Goal: Information Seeking & Learning: Check status

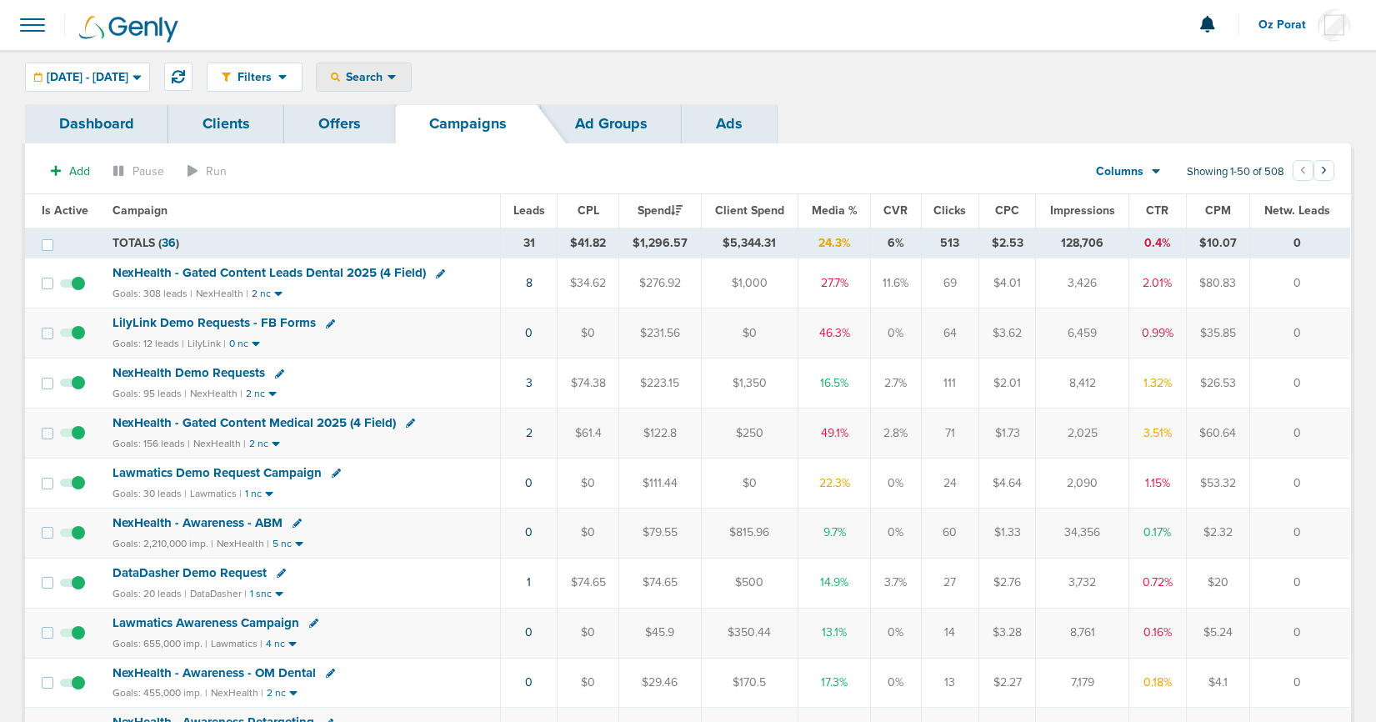
click at [388, 79] on span "Search" at bounding box center [364, 77] width 48 height 14
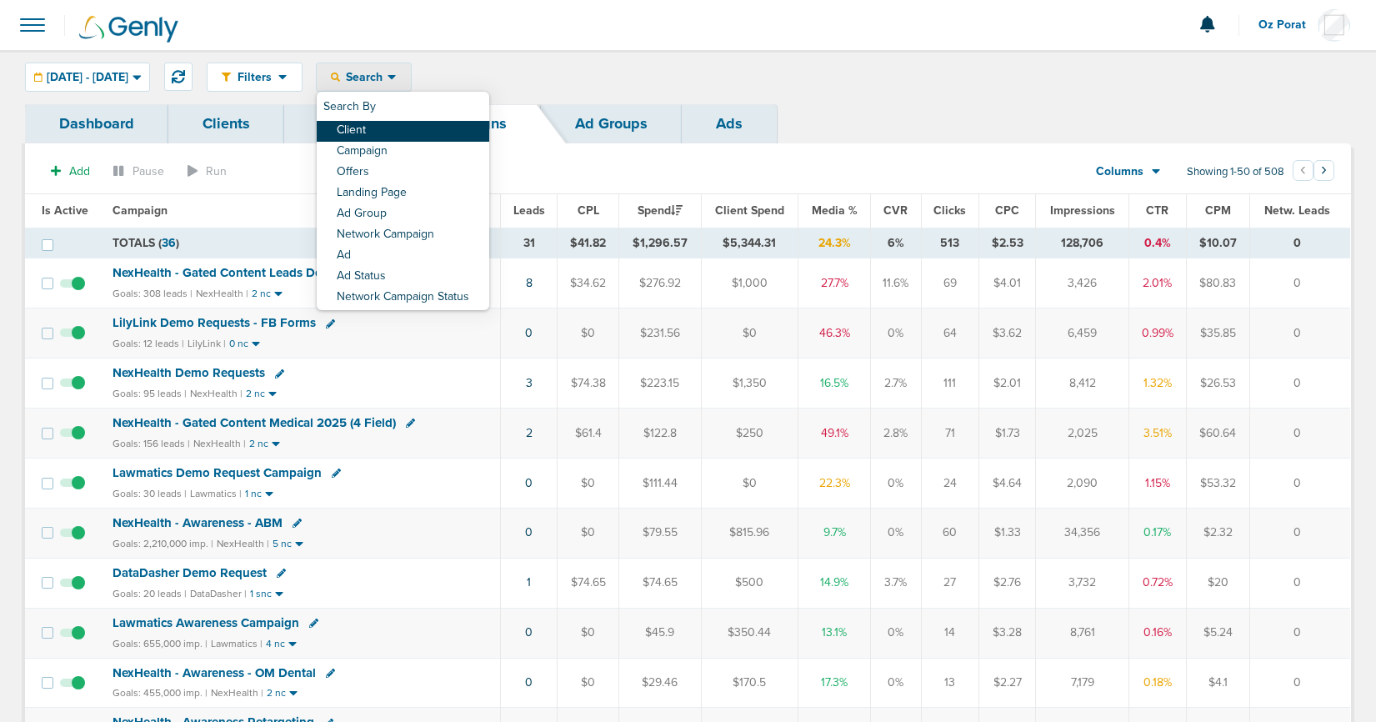
click at [428, 128] on link "Client" at bounding box center [403, 131] width 173 height 21
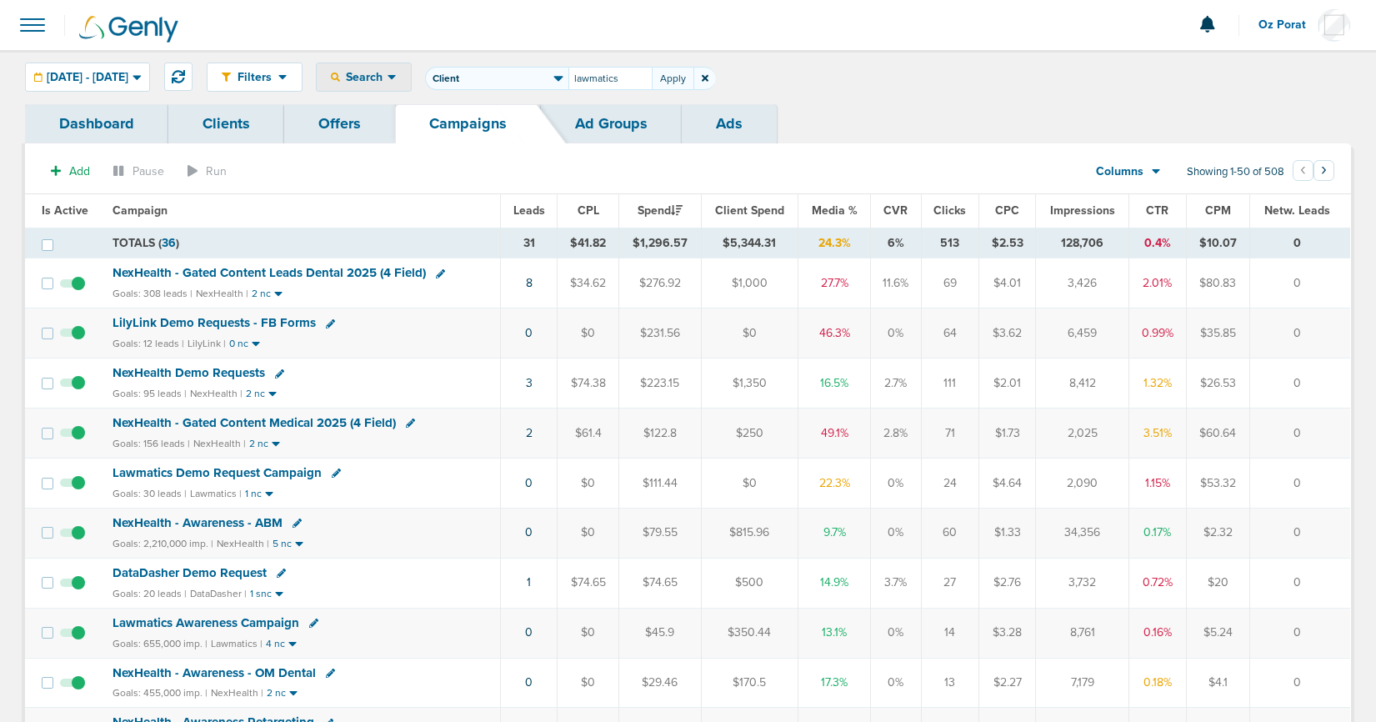
type input "lawmatics"
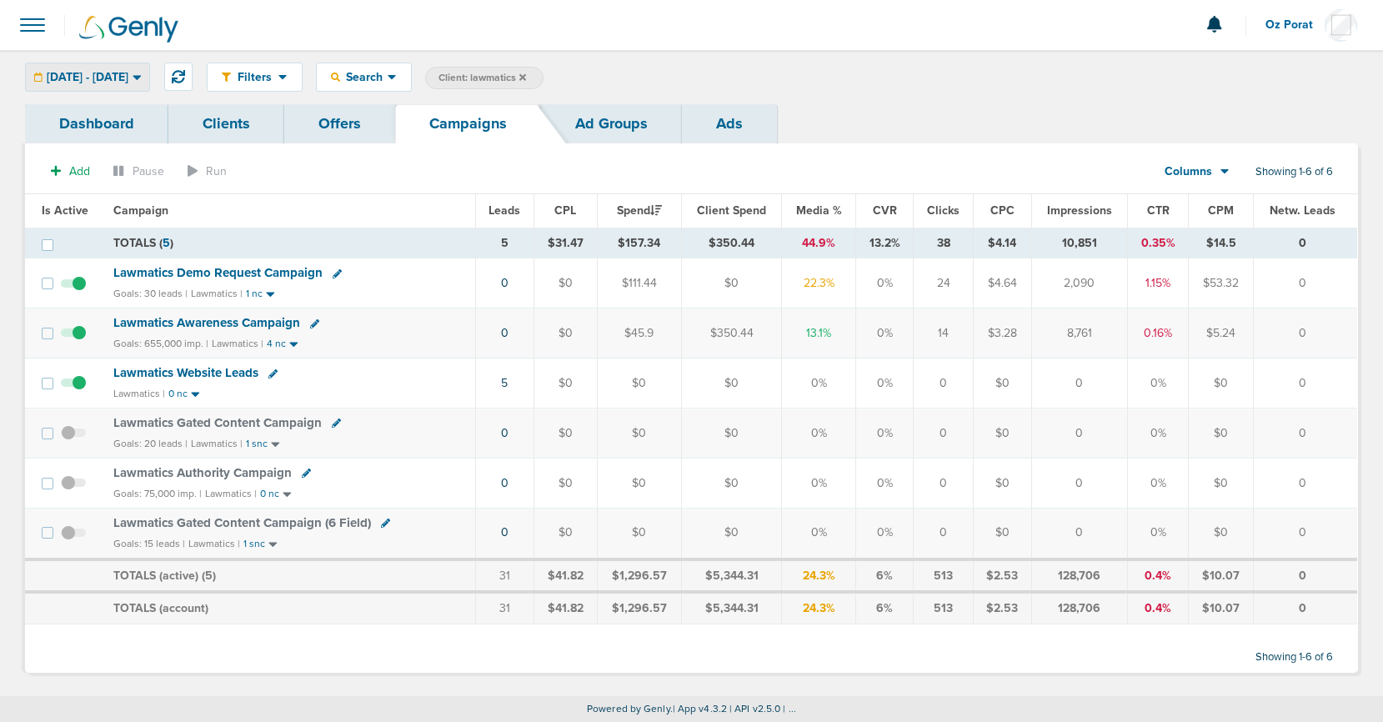
click at [128, 77] on span "[DATE] - [DATE]" at bounding box center [88, 78] width 82 height 12
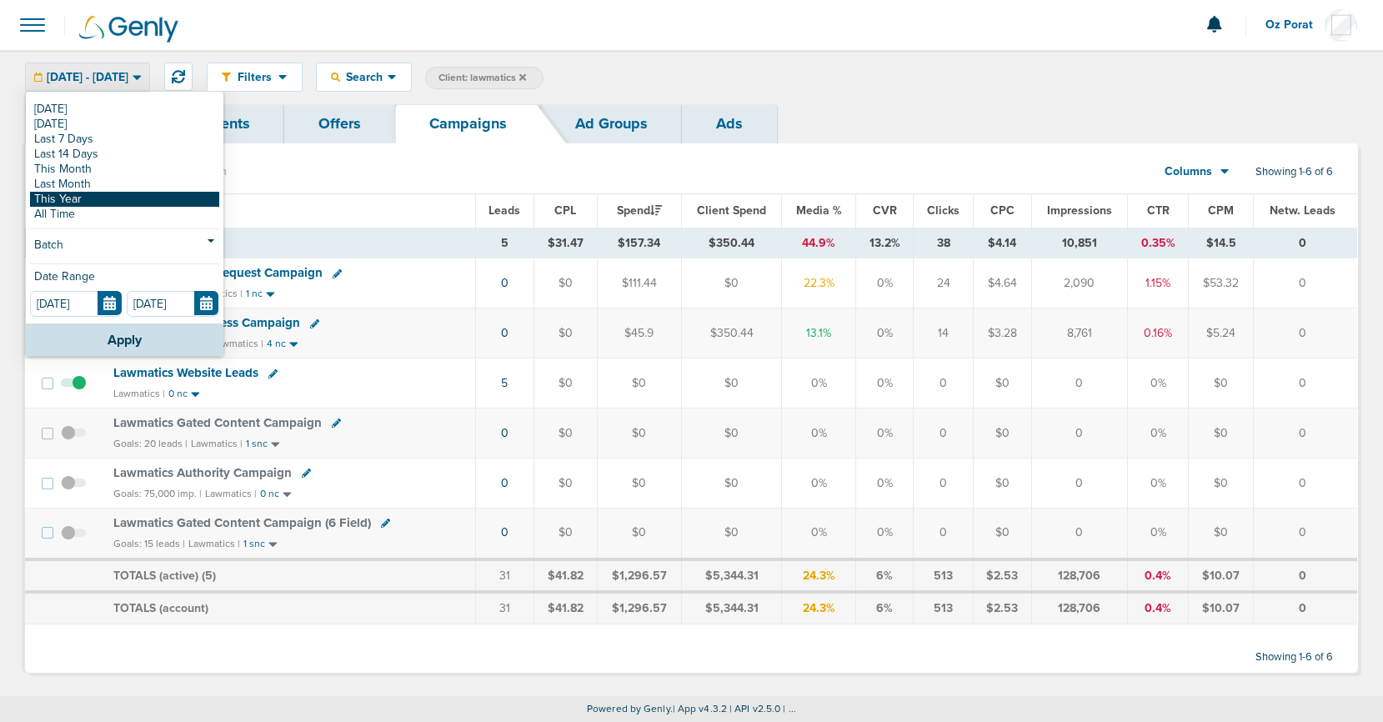
click at [103, 197] on link "This Year" at bounding box center [124, 199] width 189 height 15
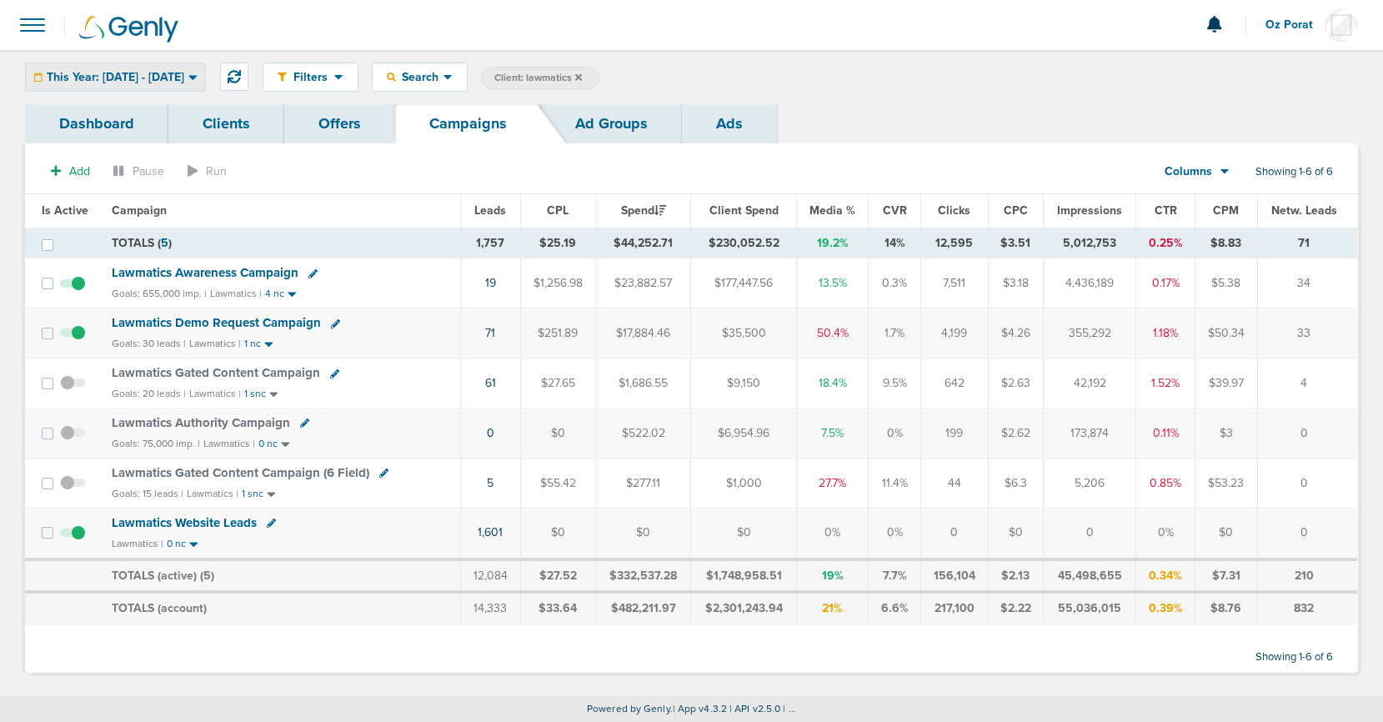
click at [184, 78] on span "This Year: [DATE] - [DATE]" at bounding box center [116, 78] width 138 height 12
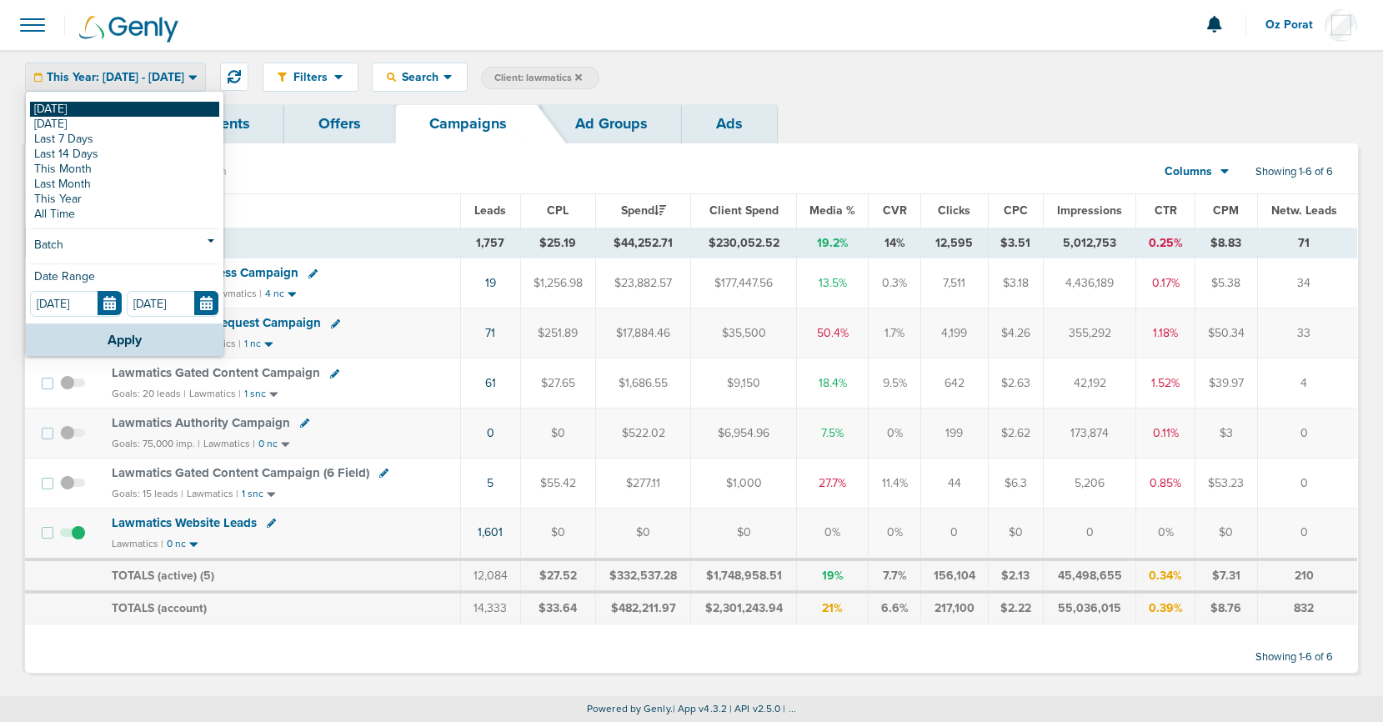
click at [123, 108] on link "[DATE]" at bounding box center [124, 109] width 189 height 15
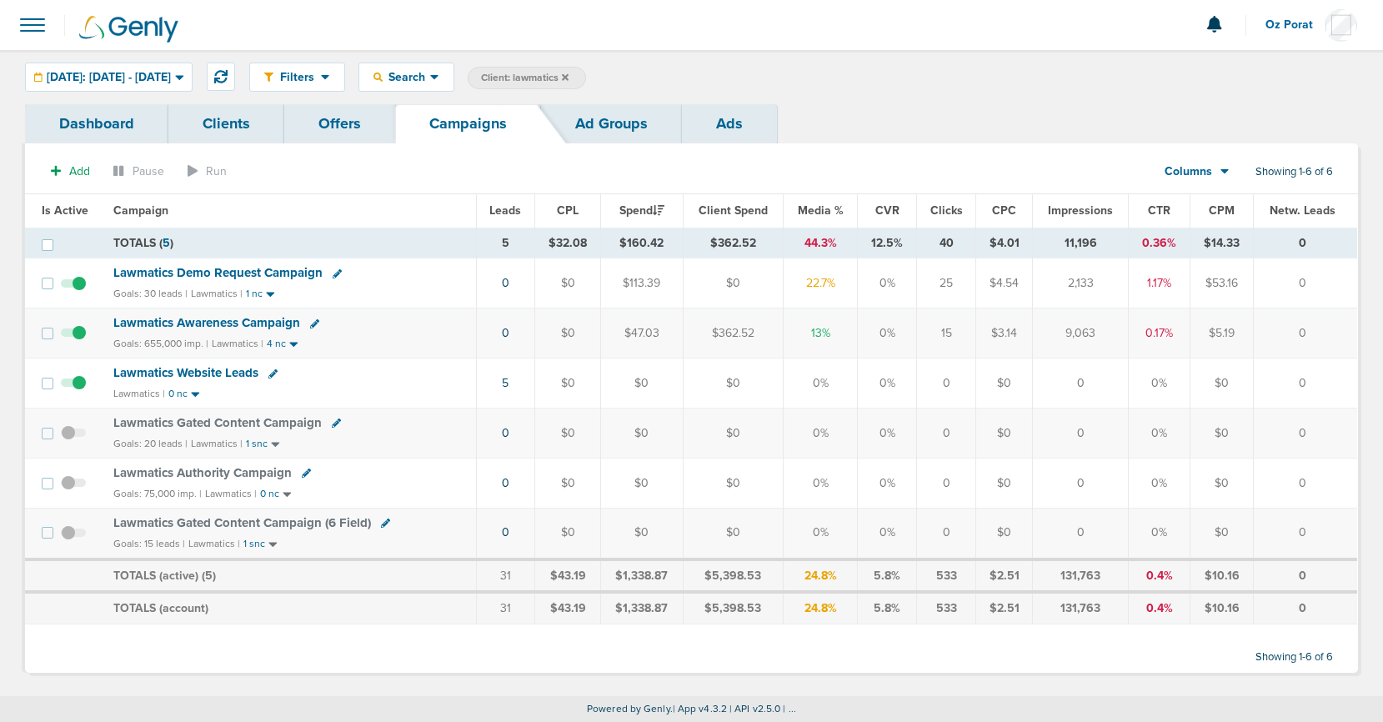
click at [568, 77] on icon at bounding box center [565, 78] width 7 height 10
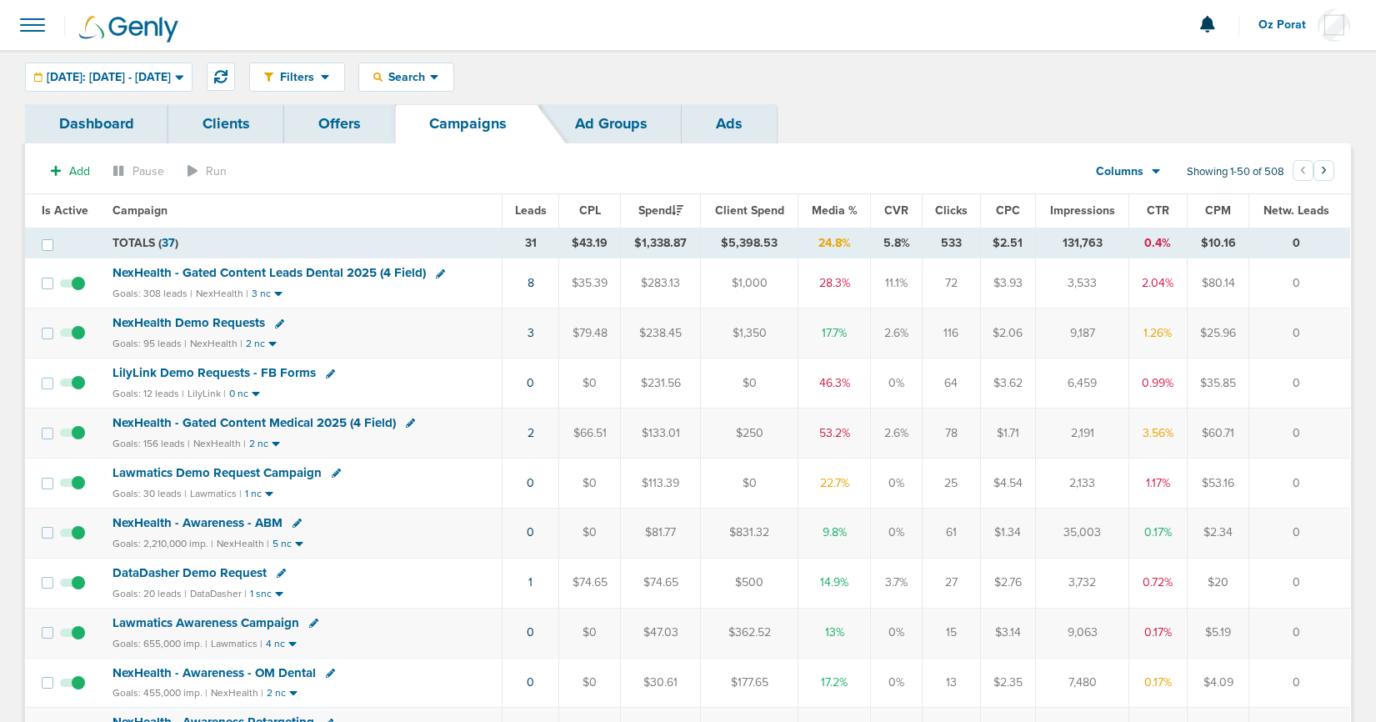
click at [538, 208] on span "Leads" at bounding box center [531, 210] width 32 height 14
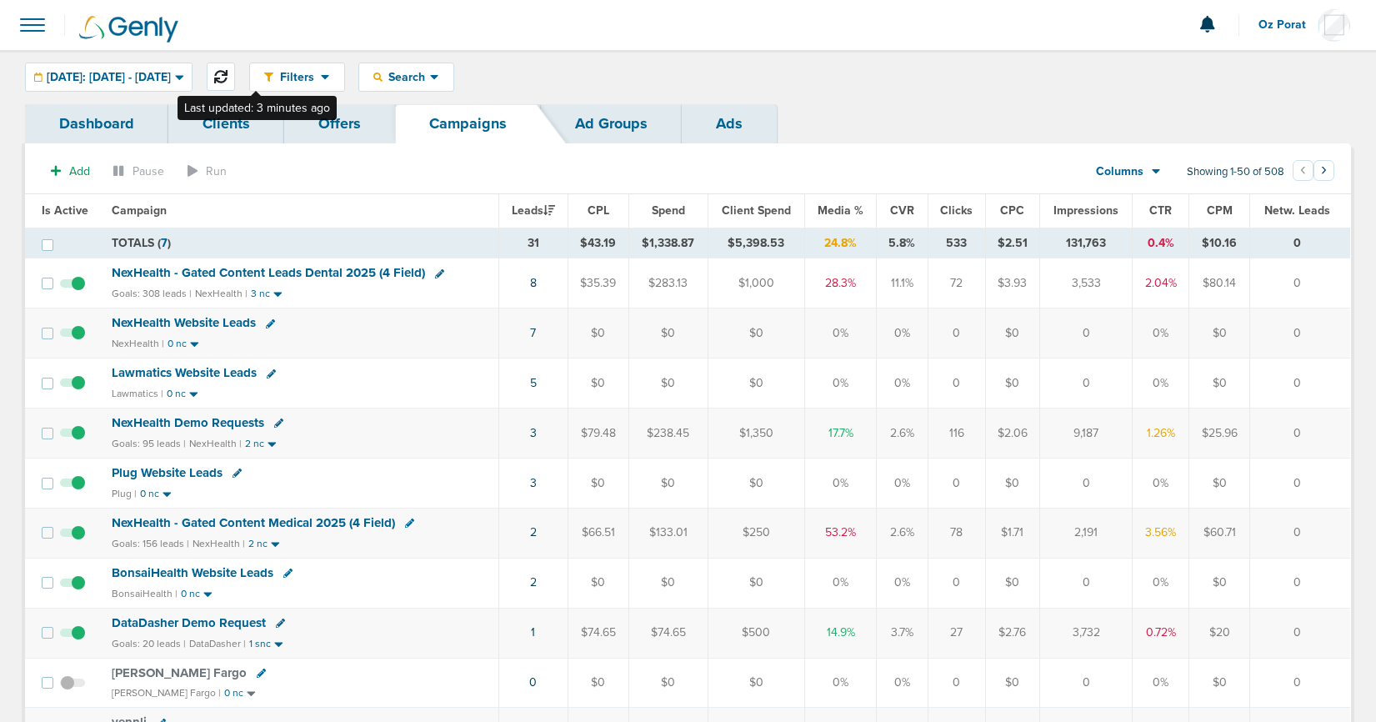
click at [228, 75] on icon at bounding box center [220, 76] width 13 height 13
click at [78, 78] on span "[DATE]: [DATE] - [DATE]" at bounding box center [109, 78] width 124 height 12
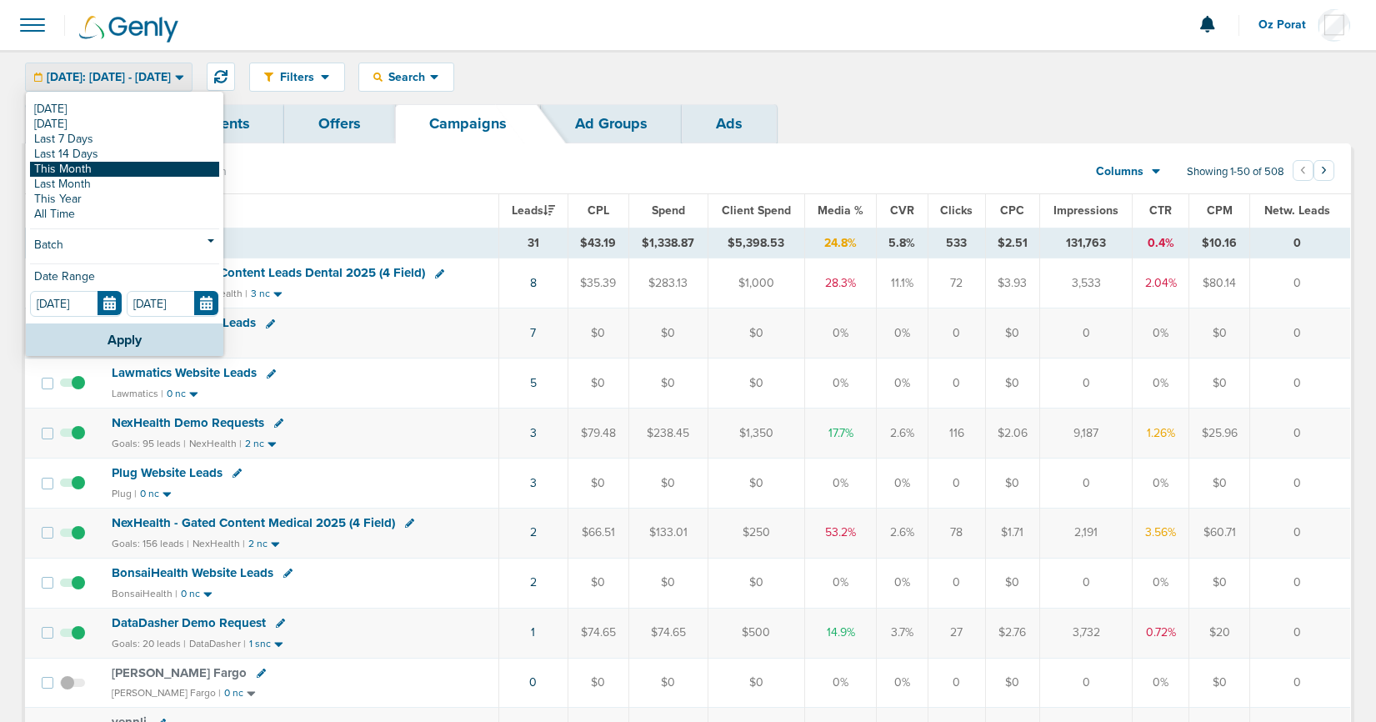
click at [85, 165] on link "This Month" at bounding box center [124, 169] width 189 height 15
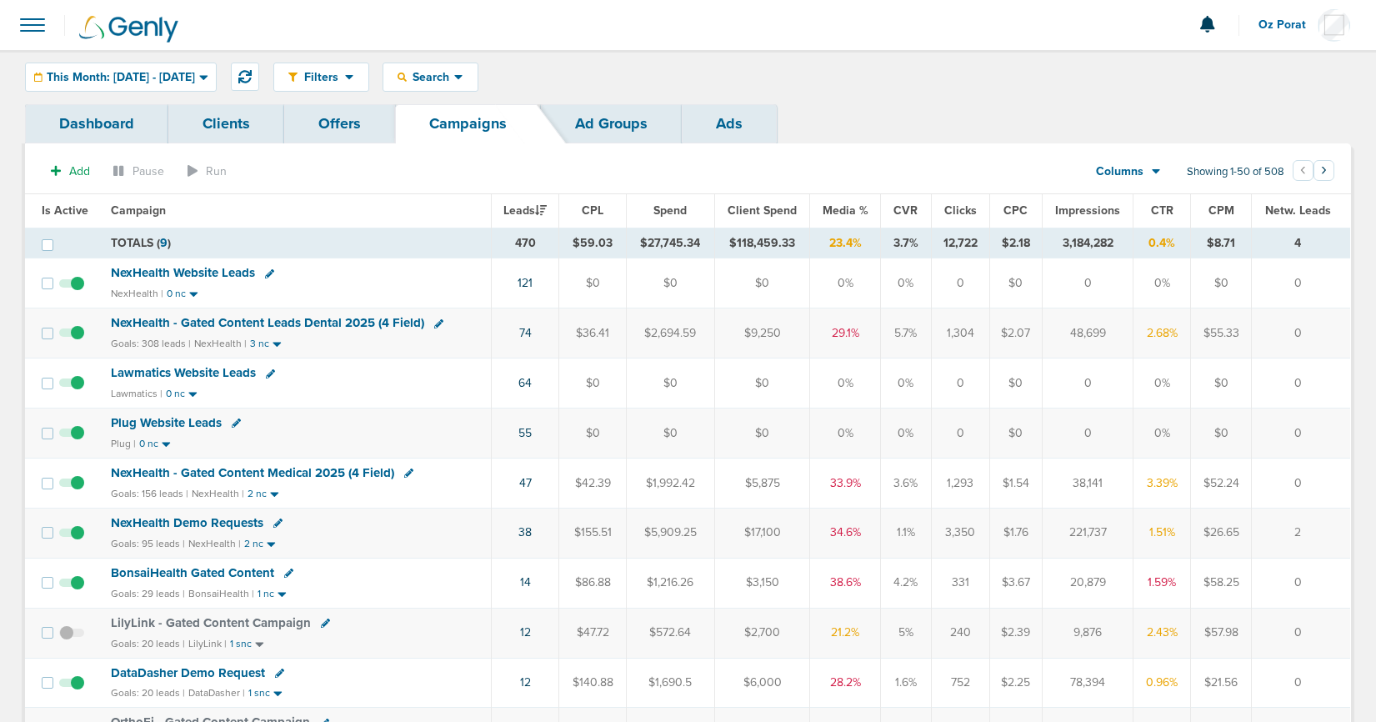
click at [1130, 176] on span "Columns" at bounding box center [1120, 171] width 48 height 17
click at [1130, 213] on link "Sales Performance" at bounding box center [1166, 221] width 167 height 21
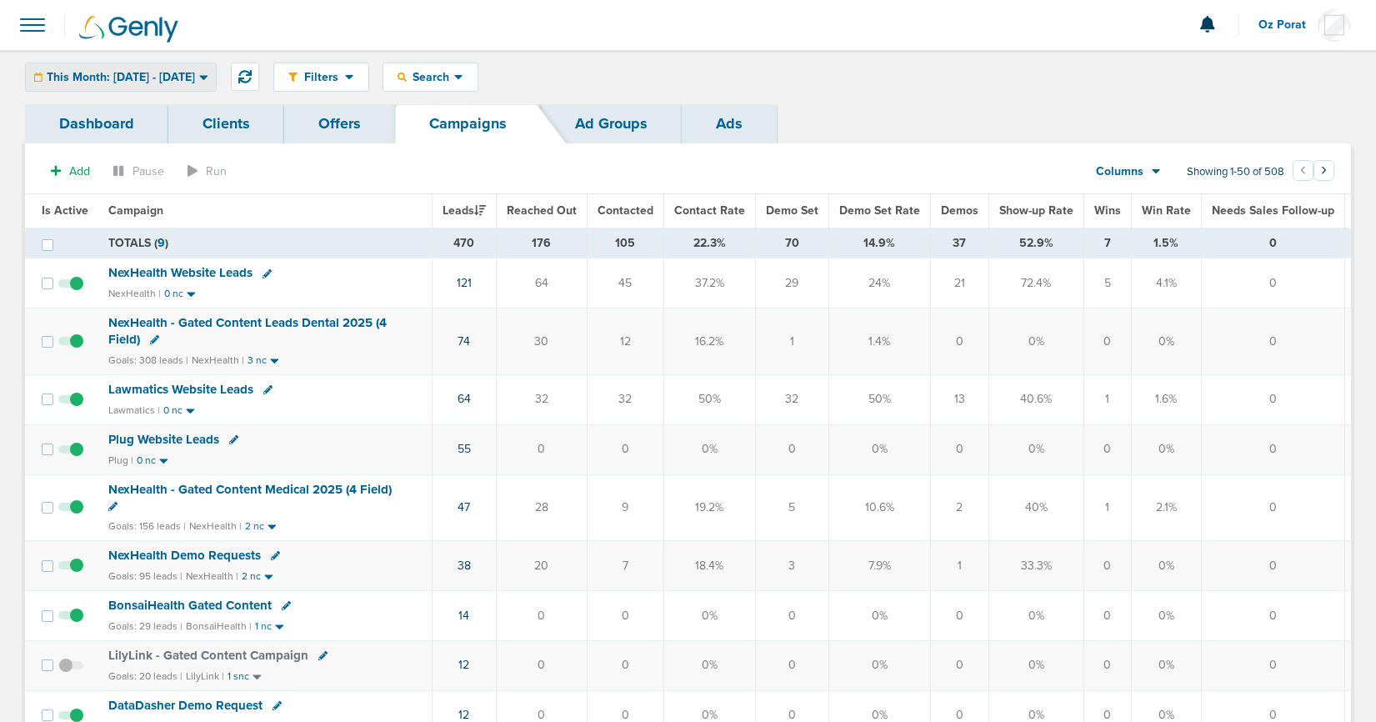
click at [185, 77] on span "This Month: [DATE] - [DATE]" at bounding box center [121, 78] width 148 height 12
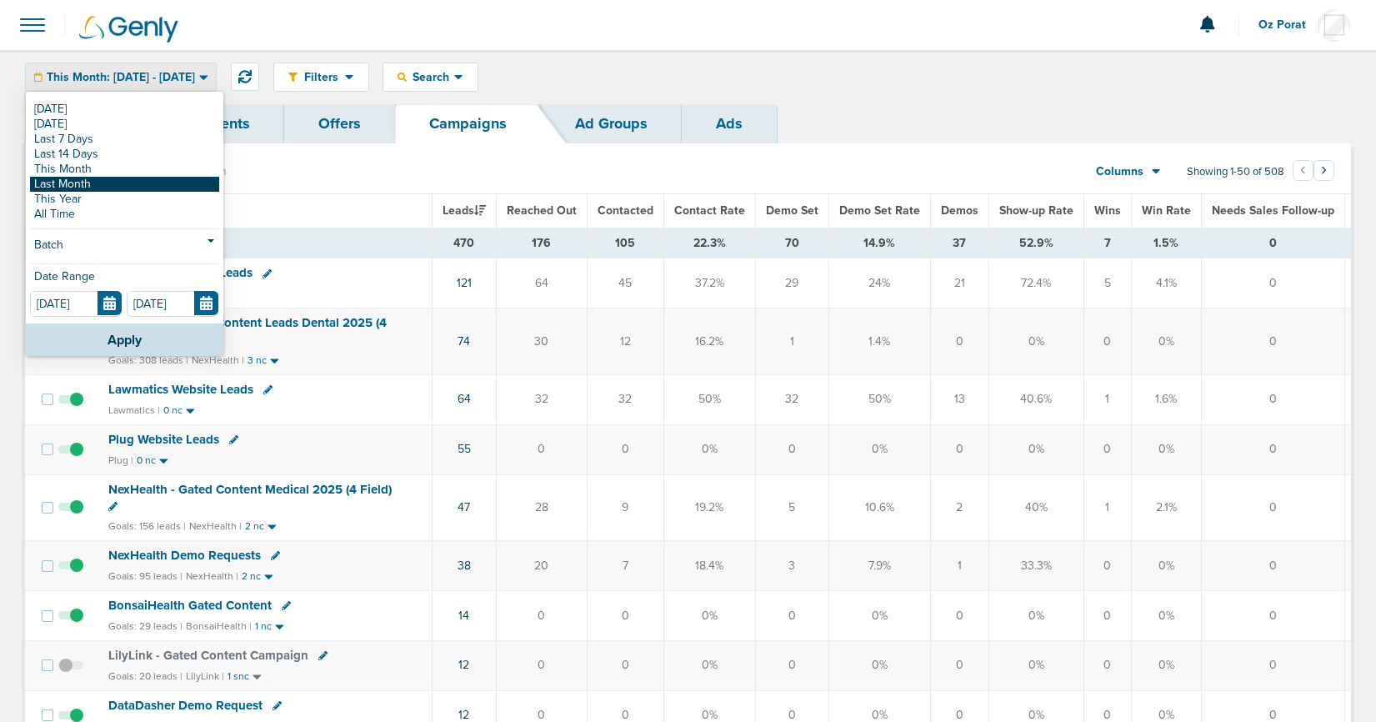
click at [142, 180] on link "Last Month" at bounding box center [124, 184] width 189 height 15
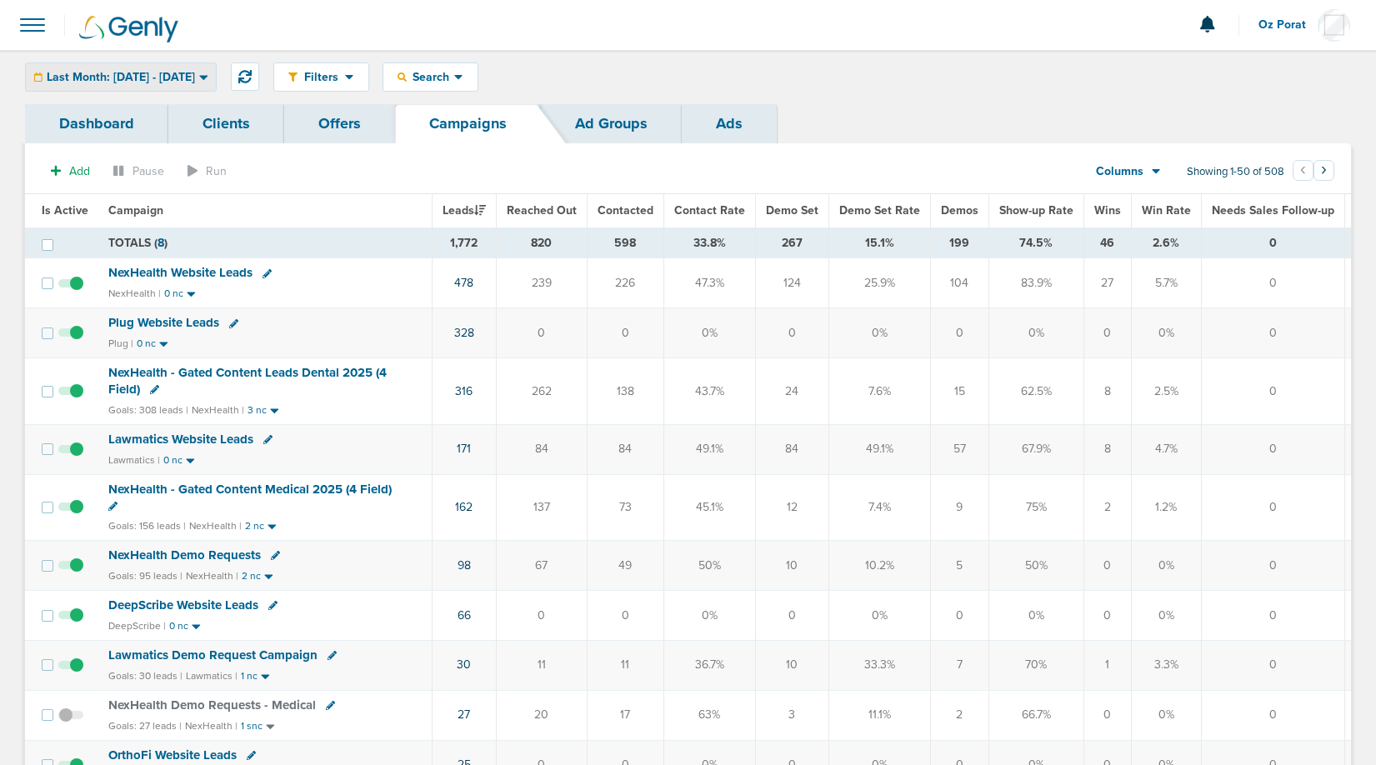
click at [189, 83] on span "Last Month: [DATE] - [DATE]" at bounding box center [121, 78] width 148 height 12
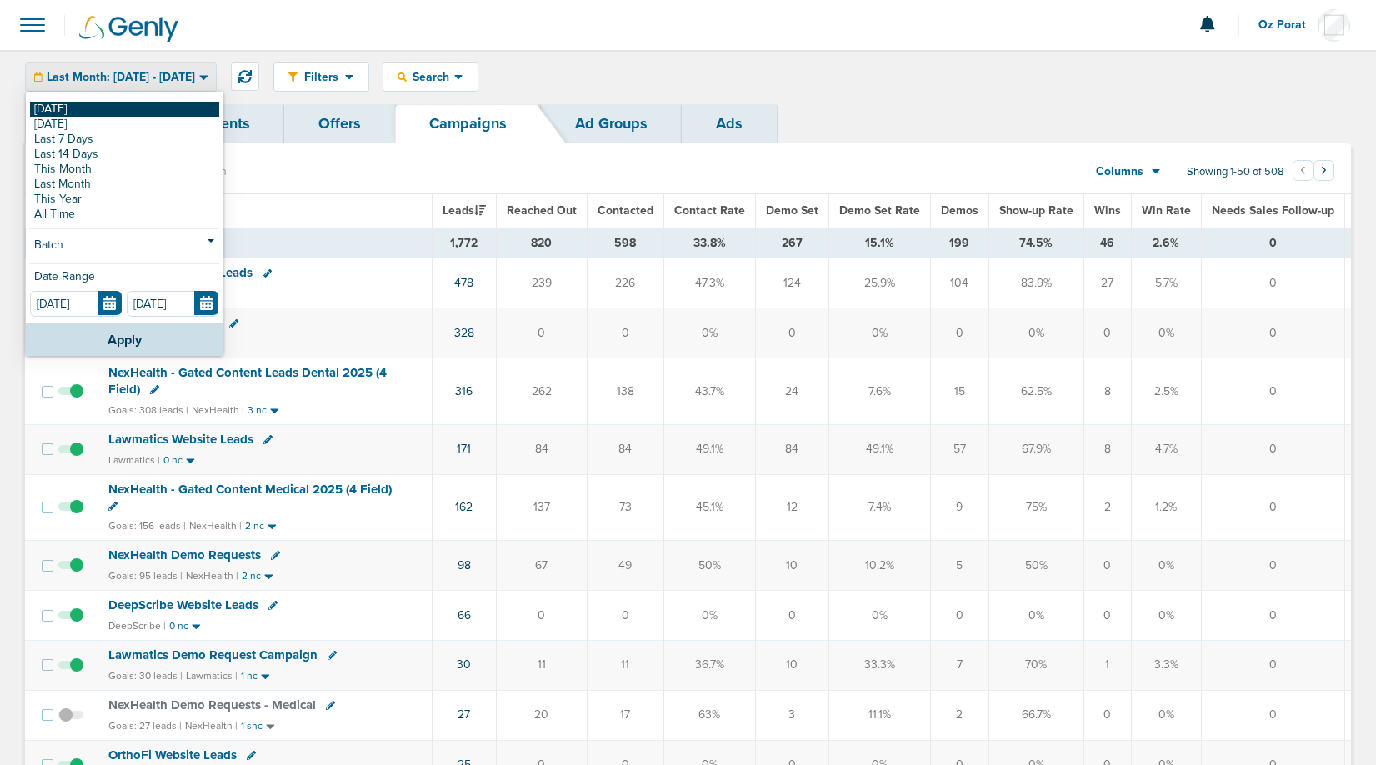
click at [154, 111] on link "[DATE]" at bounding box center [124, 109] width 189 height 15
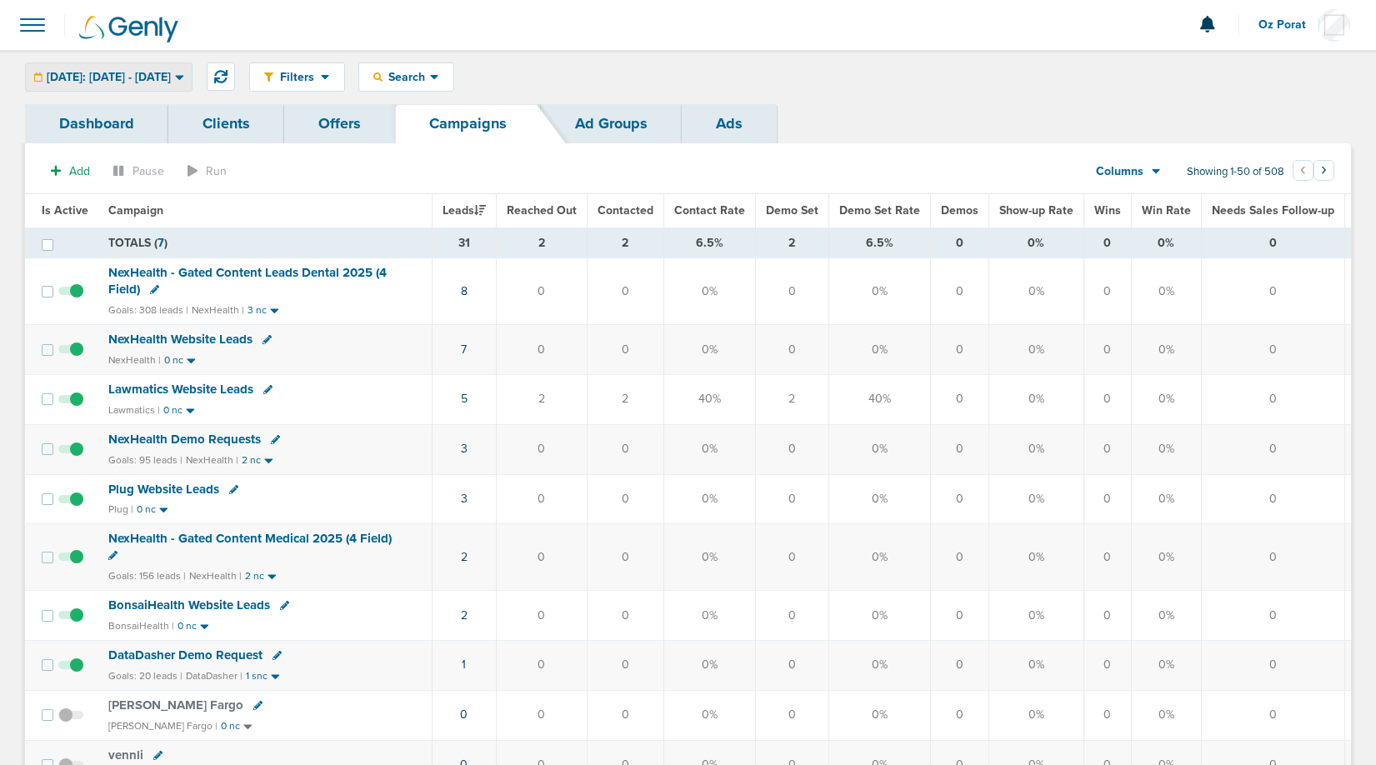
click at [81, 78] on span "[DATE]: [DATE] - [DATE]" at bounding box center [109, 78] width 124 height 12
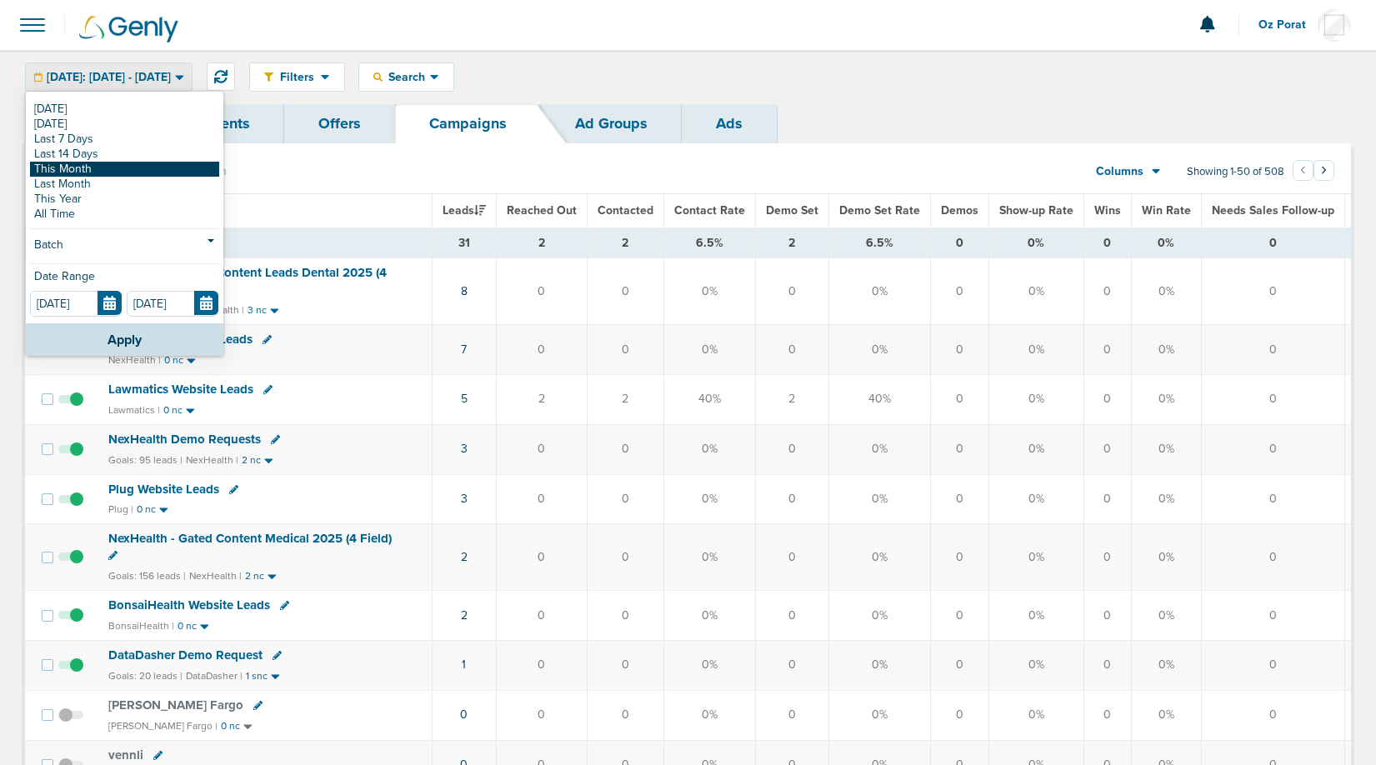
click at [57, 166] on link "This Month" at bounding box center [124, 169] width 189 height 15
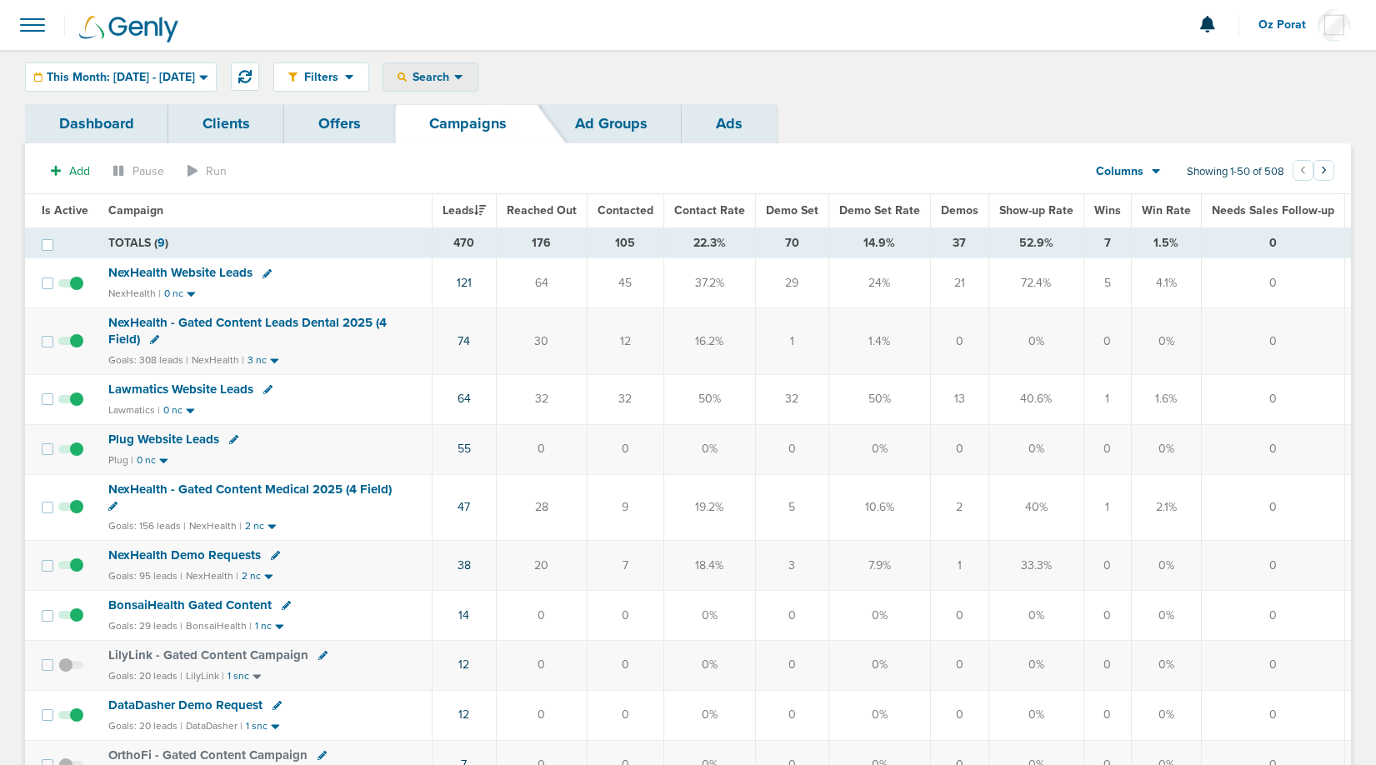
click at [454, 83] on span "Search" at bounding box center [431, 77] width 48 height 14
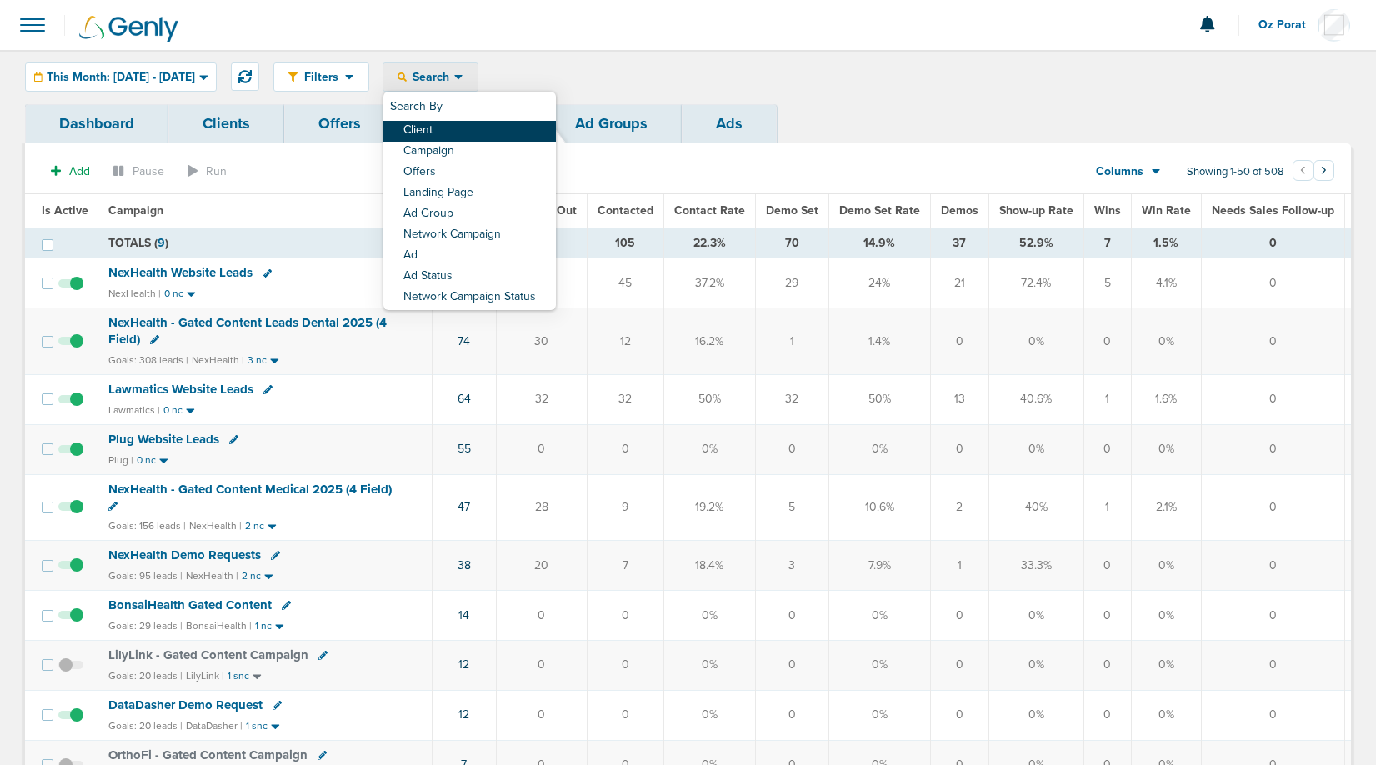
click at [482, 128] on link "Client" at bounding box center [469, 131] width 173 height 21
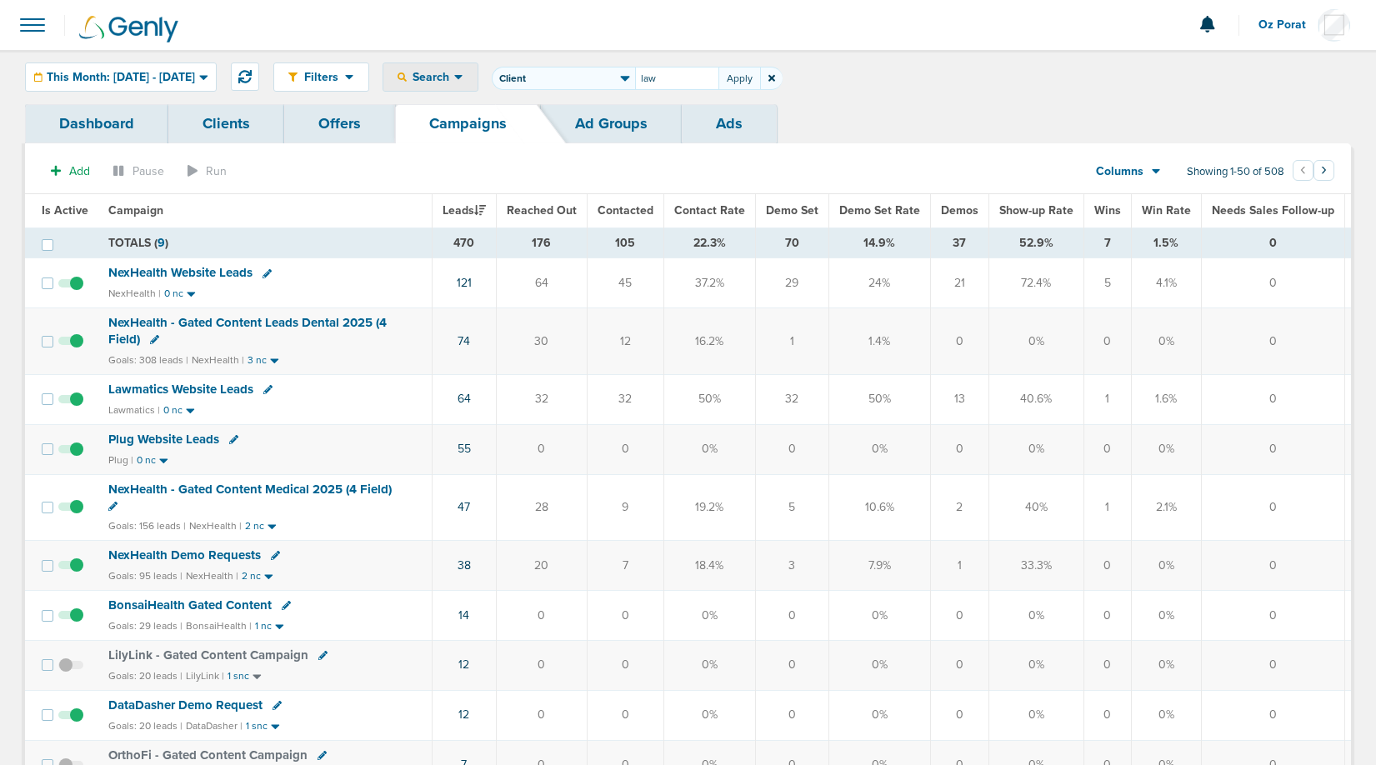
type input "law"
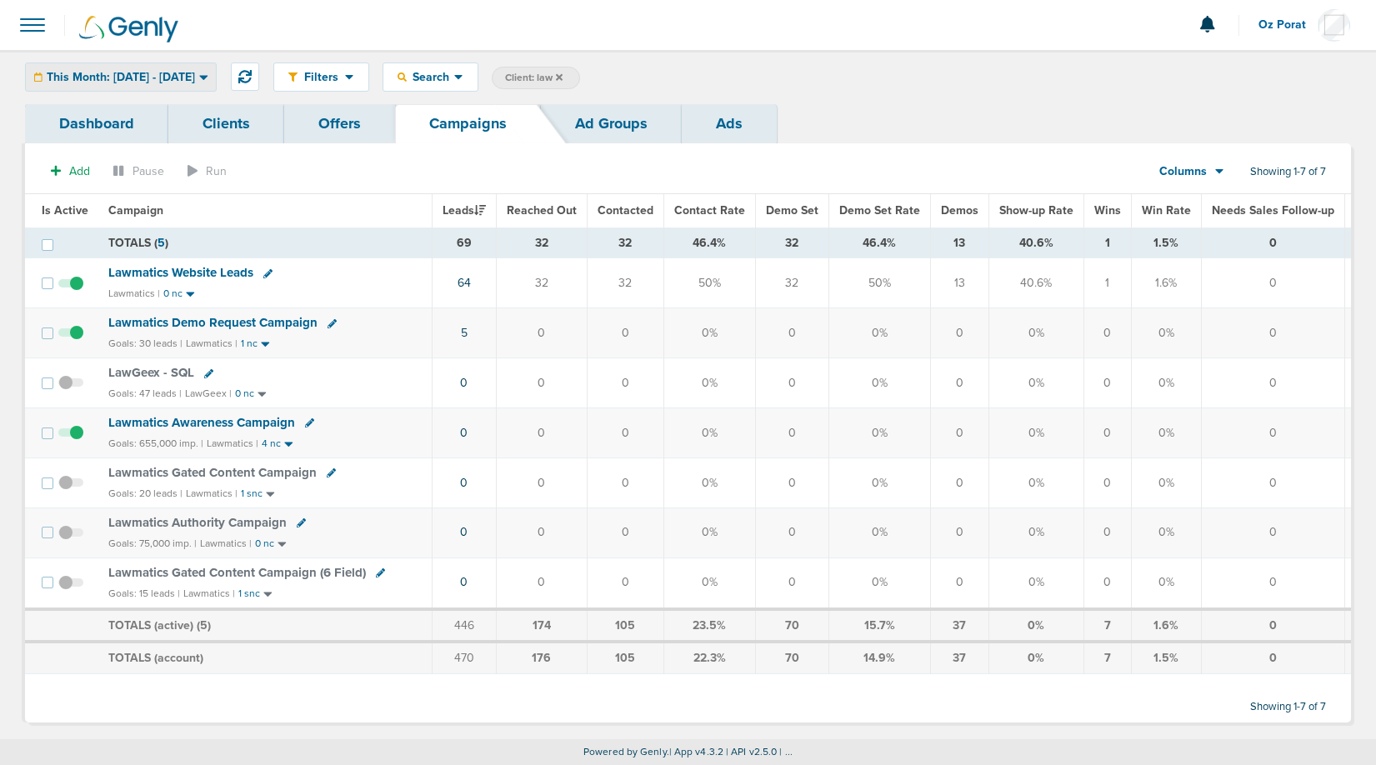
click at [188, 72] on span "This Month: [DATE] - [DATE]" at bounding box center [121, 78] width 148 height 12
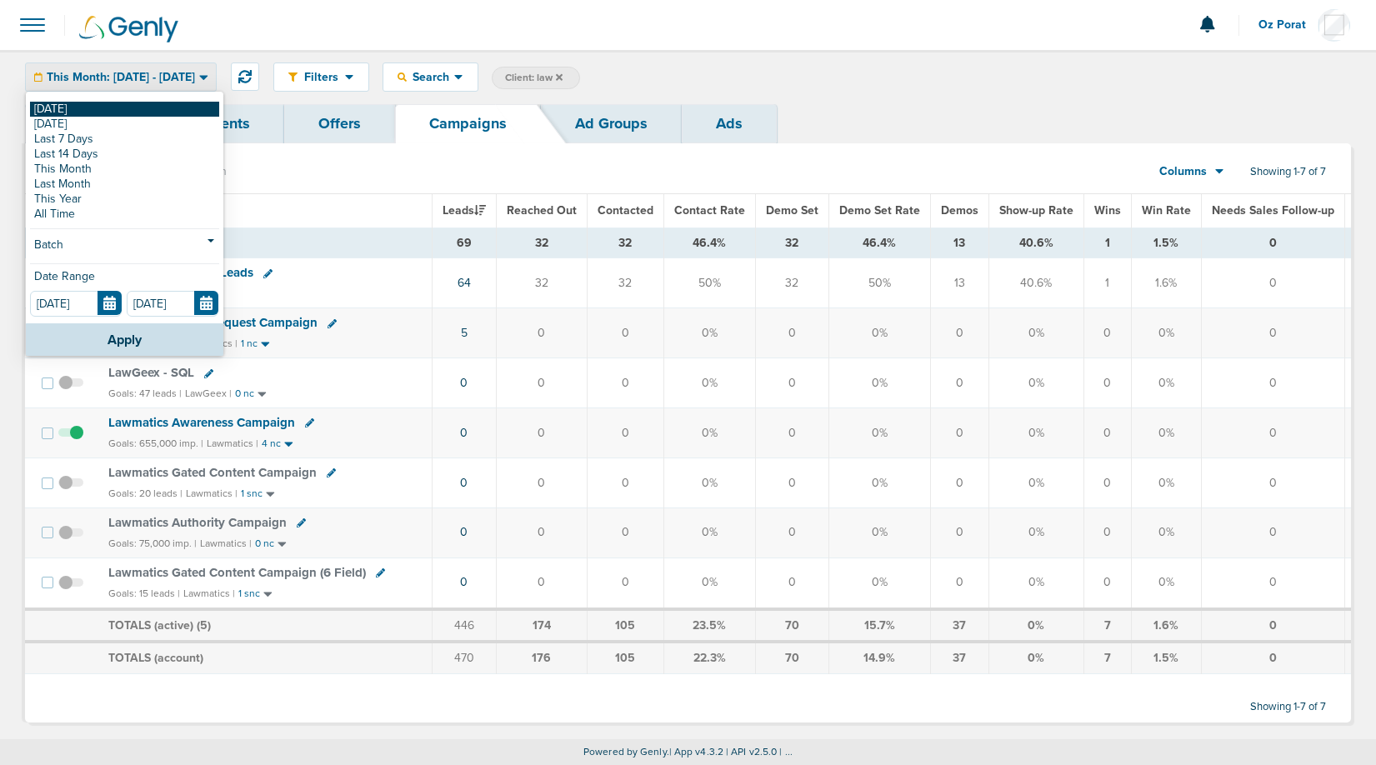
click at [115, 104] on link "[DATE]" at bounding box center [124, 109] width 189 height 15
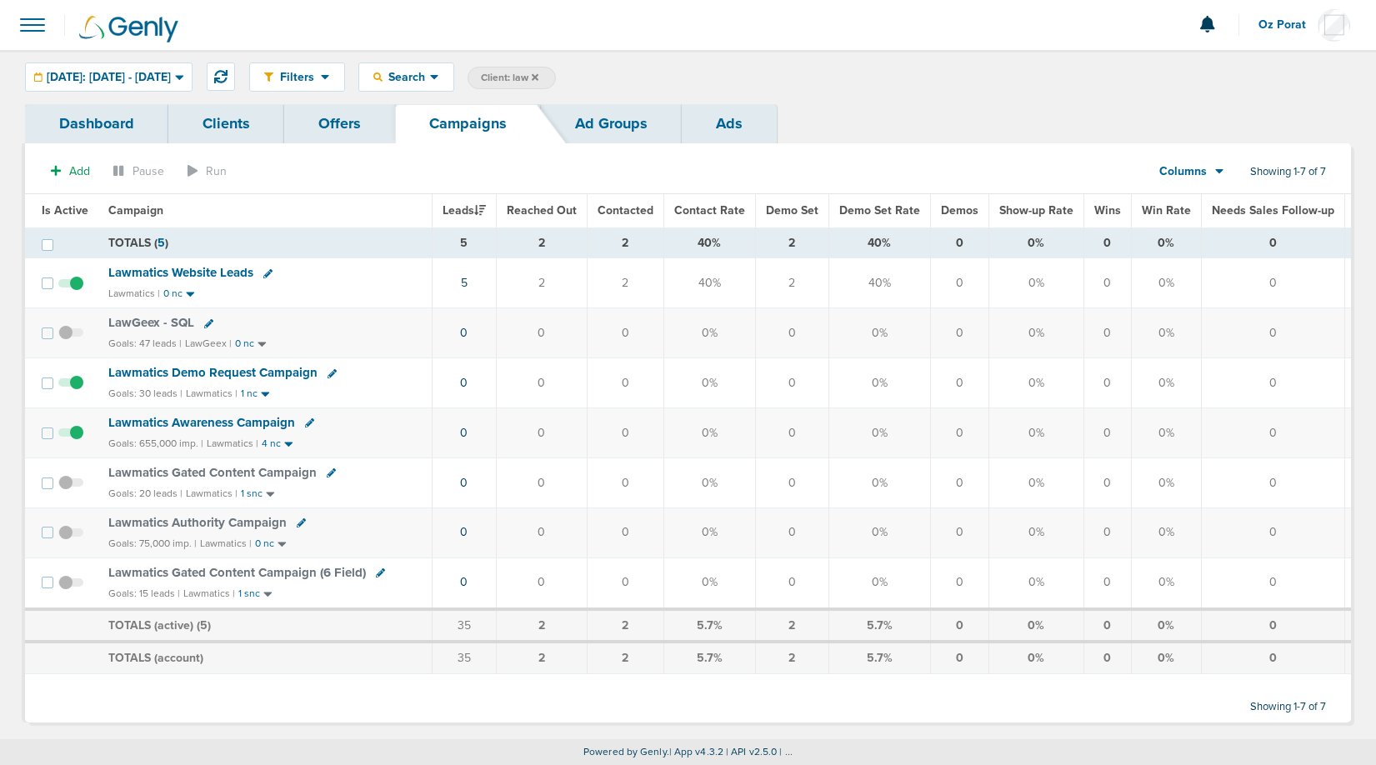
click at [556, 70] on label "Client: law" at bounding box center [512, 78] width 88 height 23
click at [1213, 161] on div "Columns Media Stats Sales Performance Custom" at bounding box center [1182, 172] width 73 height 32
click at [1208, 172] on div "Columns" at bounding box center [1182, 171] width 73 height 17
click at [1205, 200] on link "Media Stats" at bounding box center [1229, 200] width 167 height 21
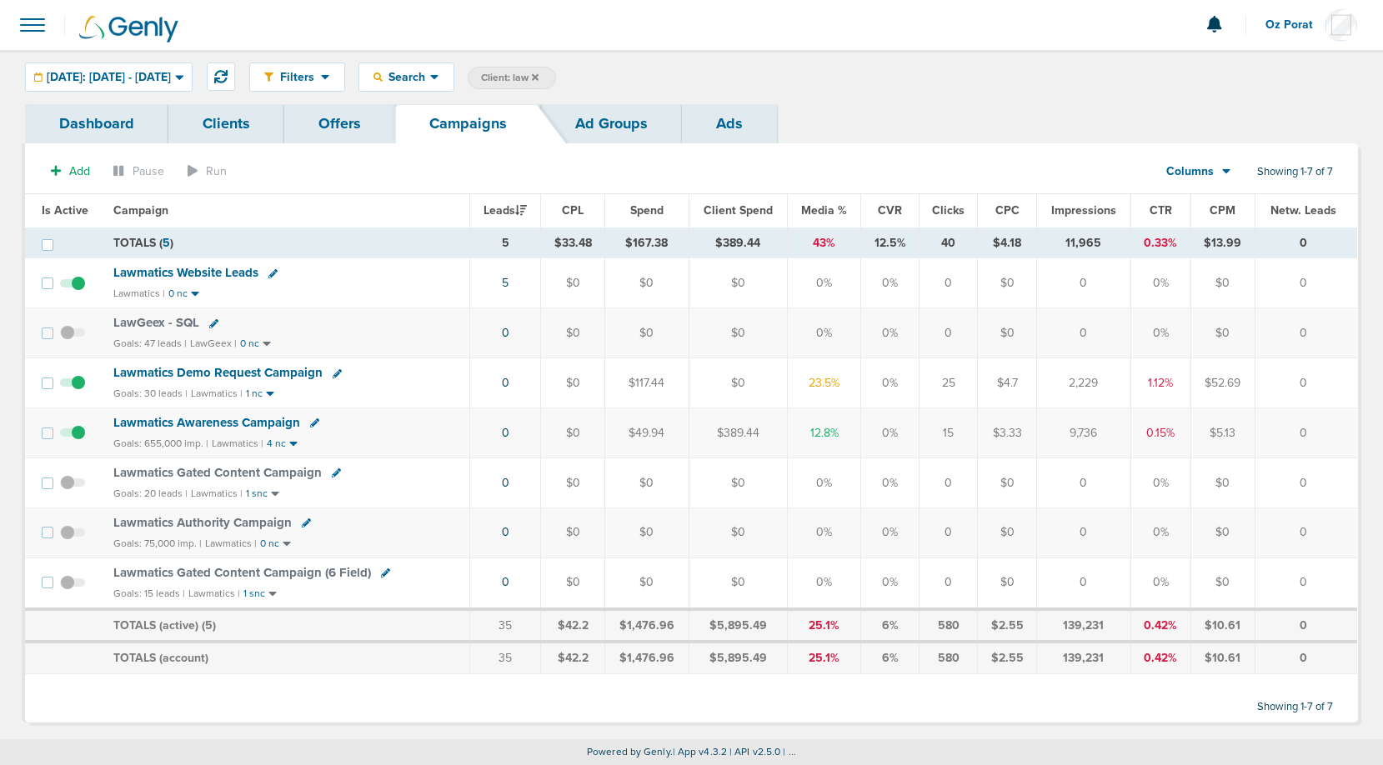
click at [538, 75] on icon at bounding box center [535, 78] width 7 height 10
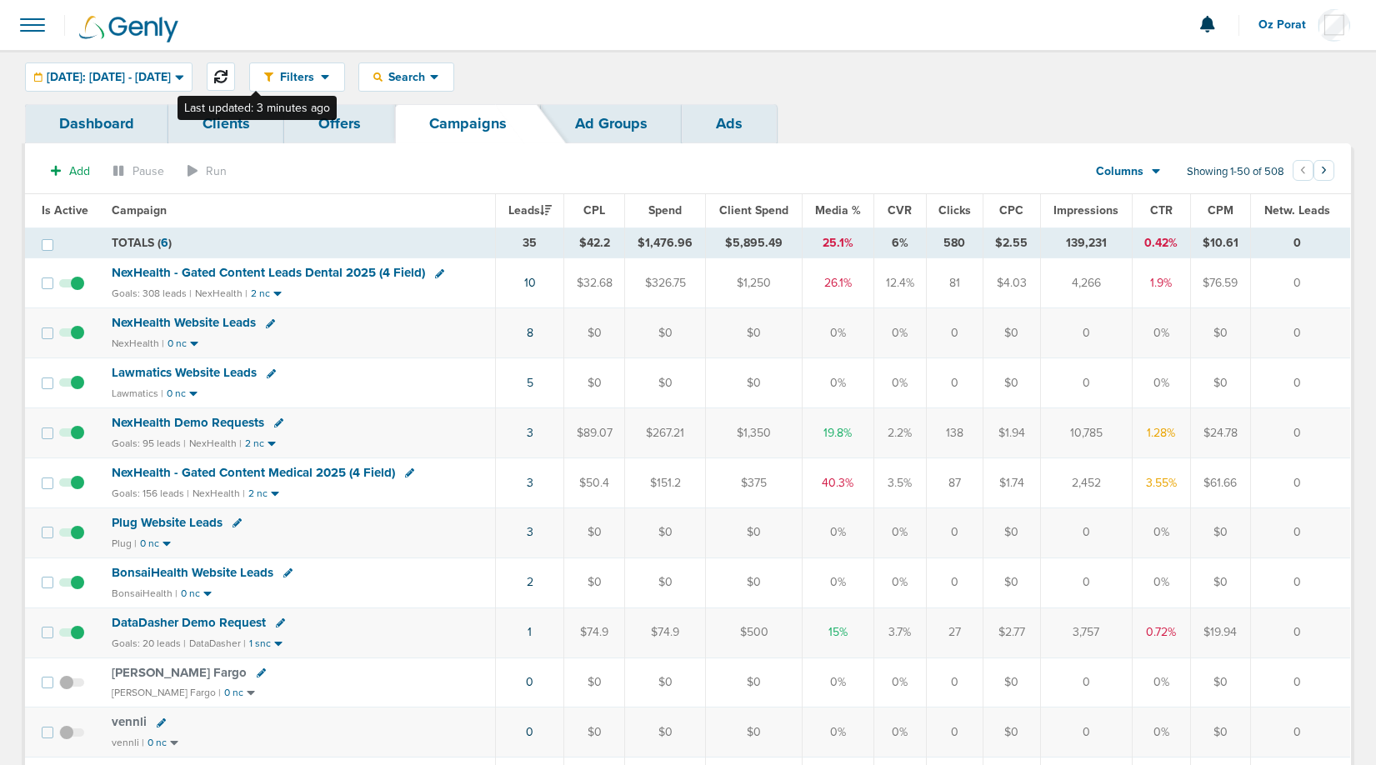
click at [228, 76] on icon at bounding box center [220, 76] width 13 height 13
click at [316, 268] on span "NexHealth - Gated Content Leads Dental 2025 (4 Field)" at bounding box center [268, 272] width 313 height 15
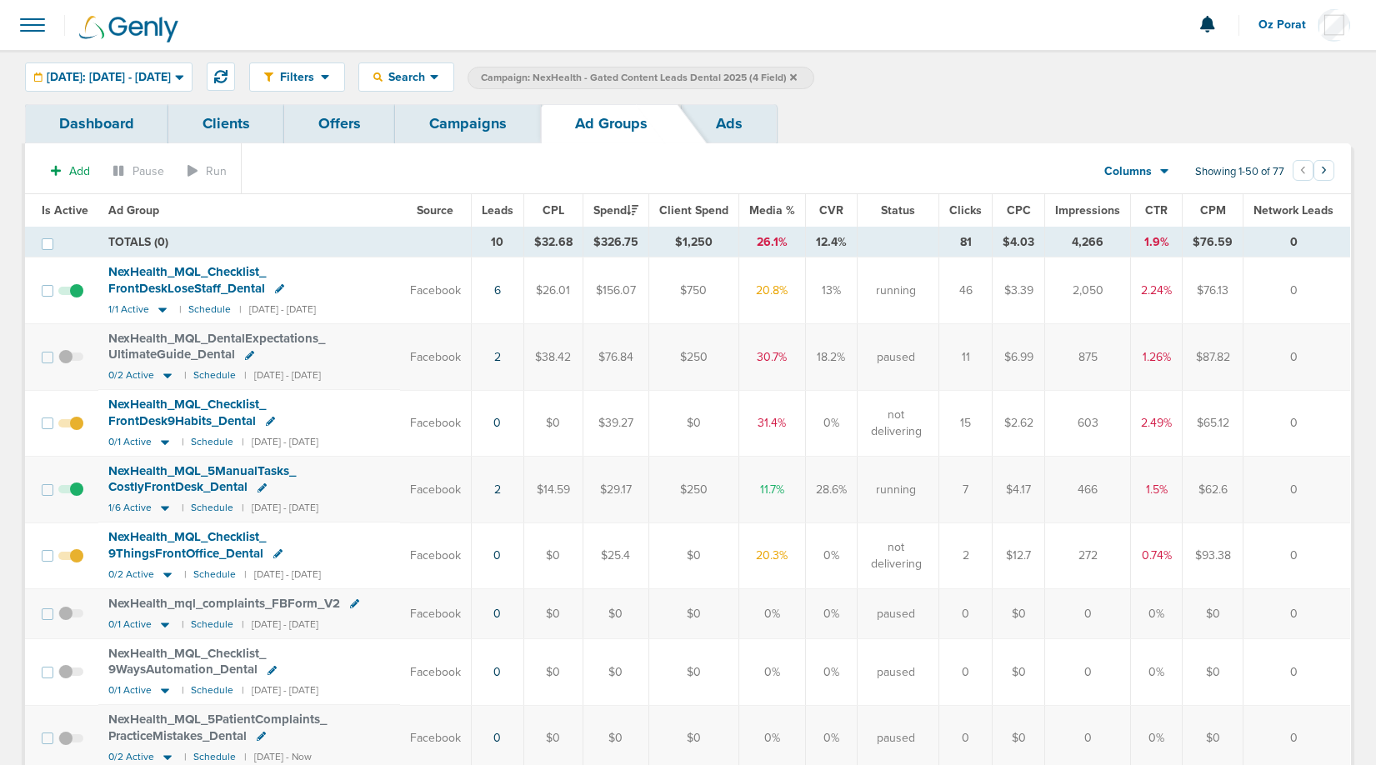
click at [504, 212] on span "Leads" at bounding box center [498, 210] width 32 height 14
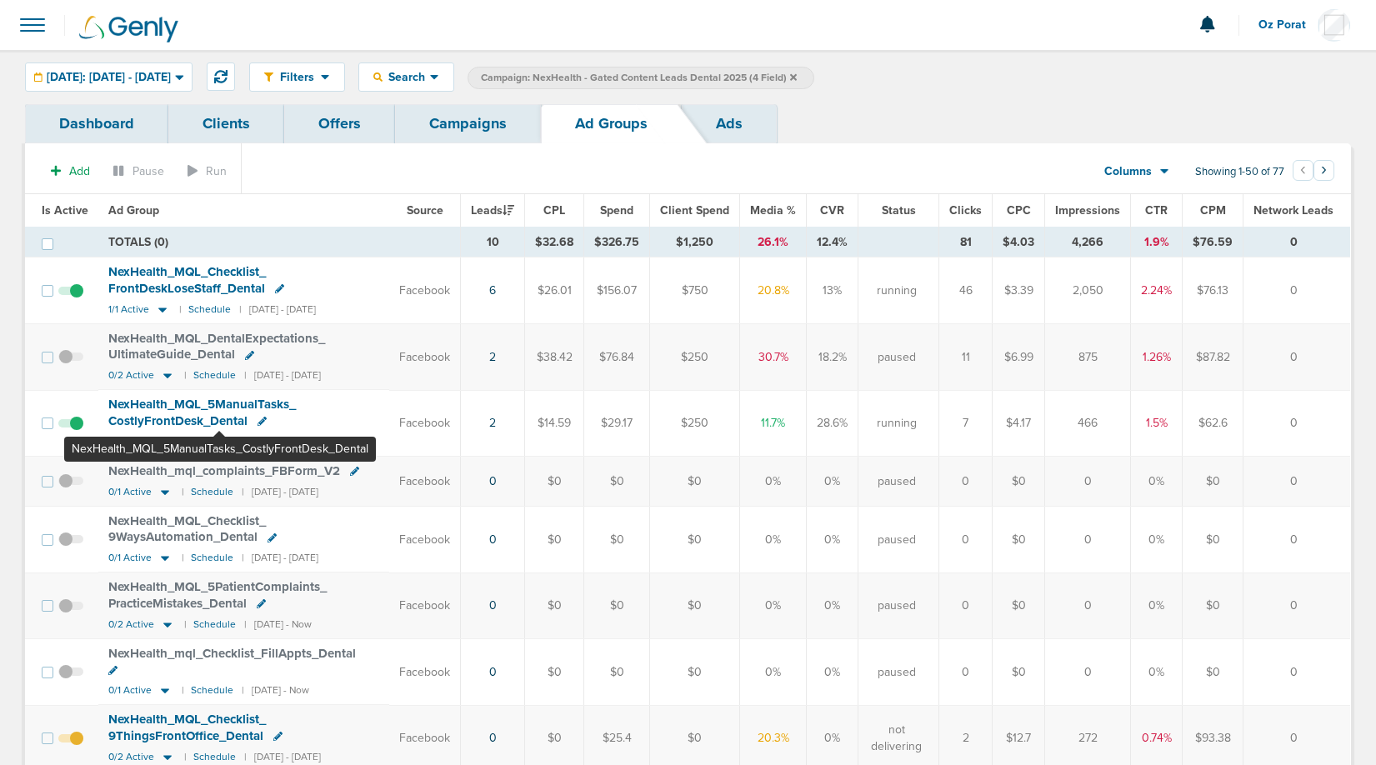
click at [219, 398] on span "NexHealth_ MQL_ 5ManualTasks_ CostlyFrontDesk_ Dental" at bounding box center [202, 413] width 188 height 32
